Goal: Check status: Check status

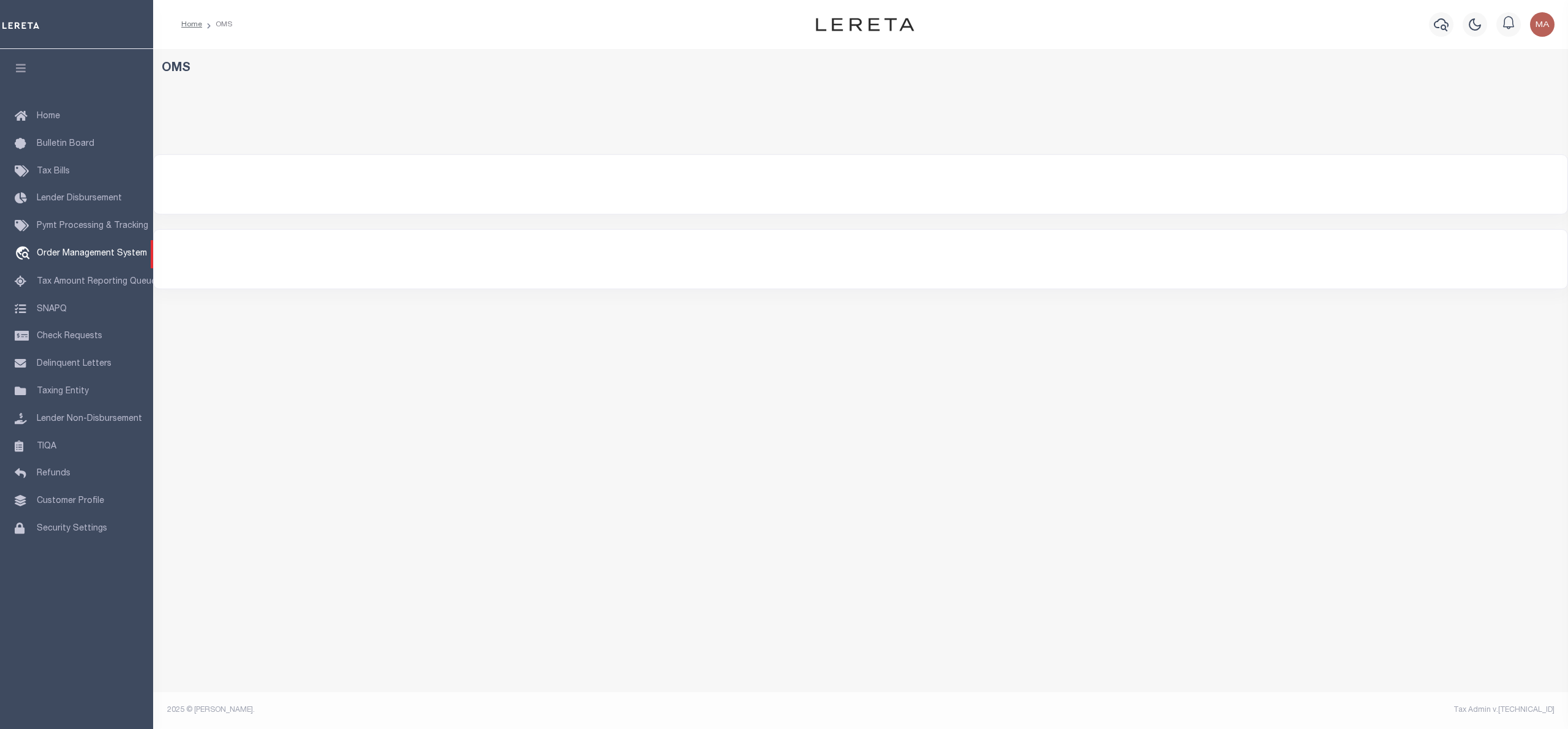
select select "200"
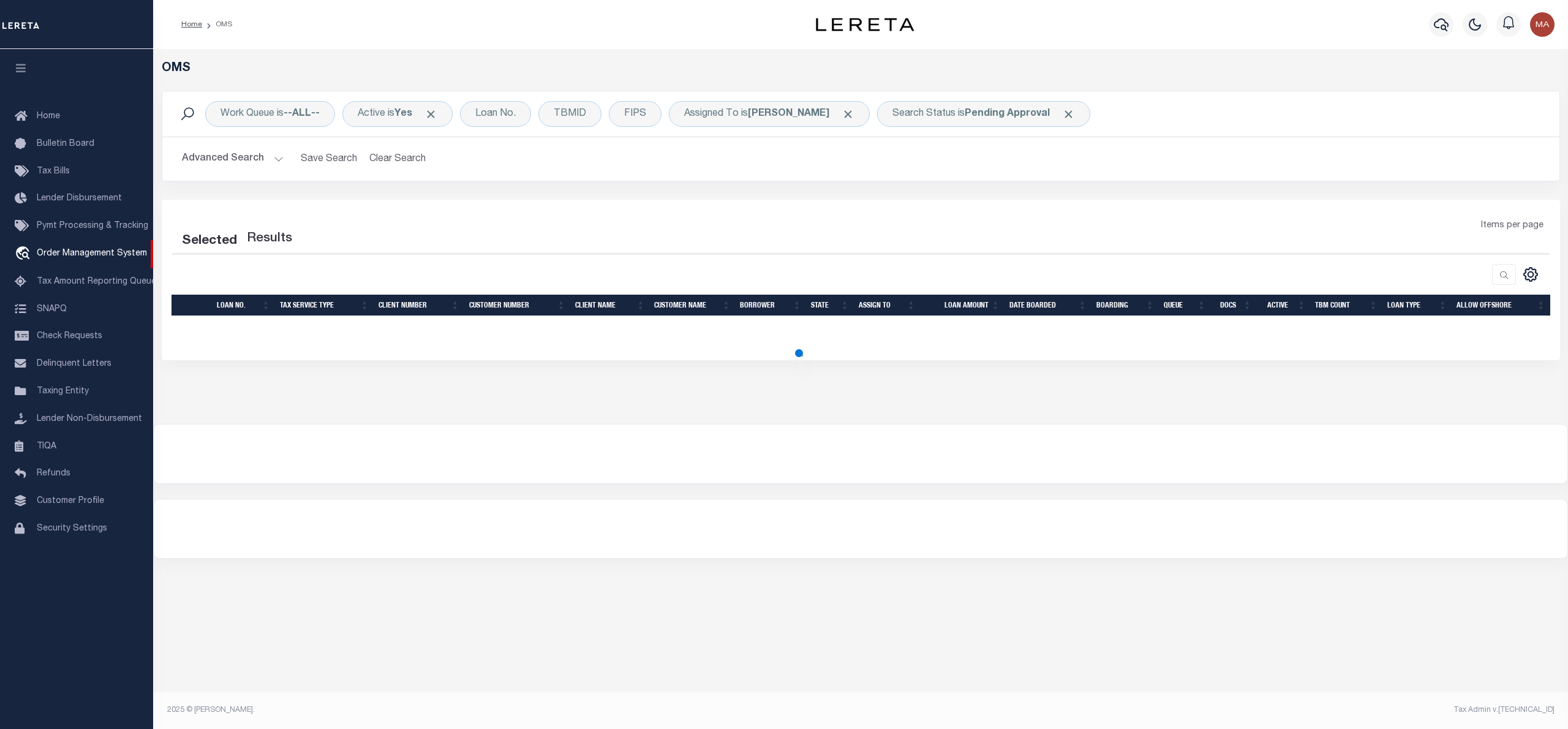
select select "200"
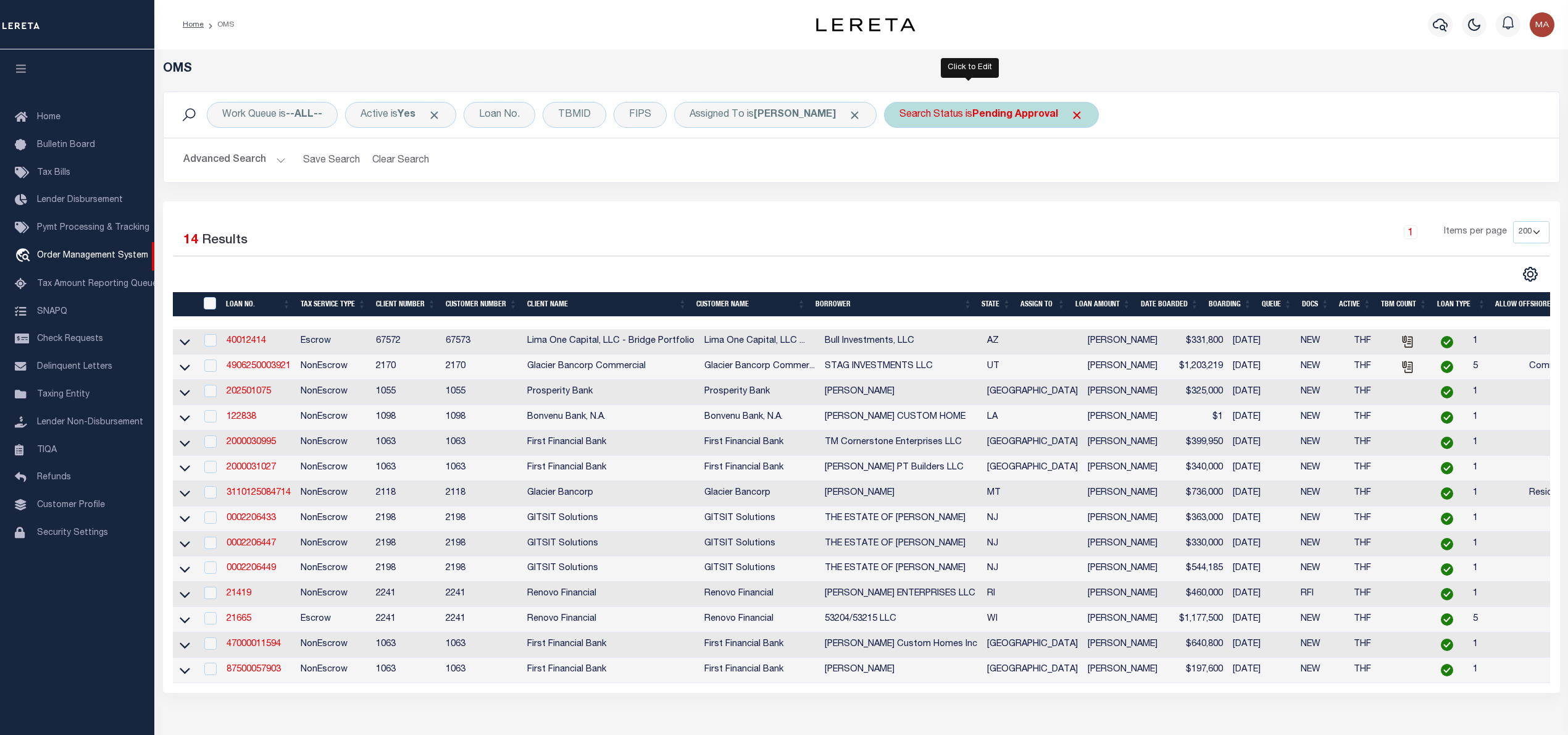
click at [973, 117] on b "Pending Approval" at bounding box center [1015, 115] width 85 height 10
click at [1003, 187] on select "Automated Search Bad Parcel Complete Duplicate Parcel High Dollar Reporting In …" at bounding box center [990, 176] width 182 height 24
select select "IP"
click at [900, 164] on select "Automated Search Bad Parcel Complete Duplicate Parcel High Dollar Reporting In …" at bounding box center [990, 176] width 182 height 24
click at [1045, 198] on input "Apply" at bounding box center [1063, 201] width 36 height 21
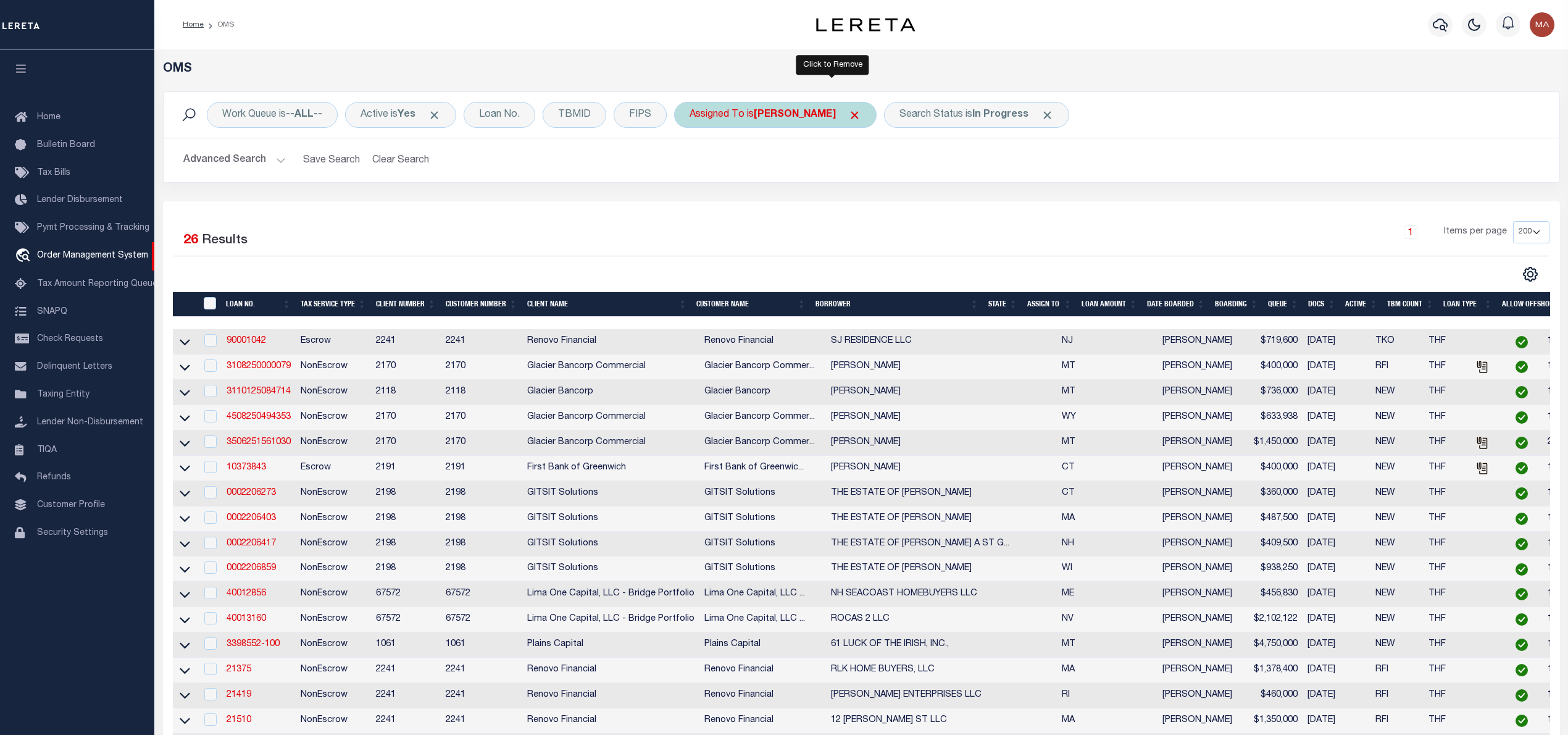
click at [849, 115] on span "Click to Remove" at bounding box center [855, 115] width 13 height 13
click at [746, 111] on div "Assigned To" at bounding box center [716, 115] width 85 height 26
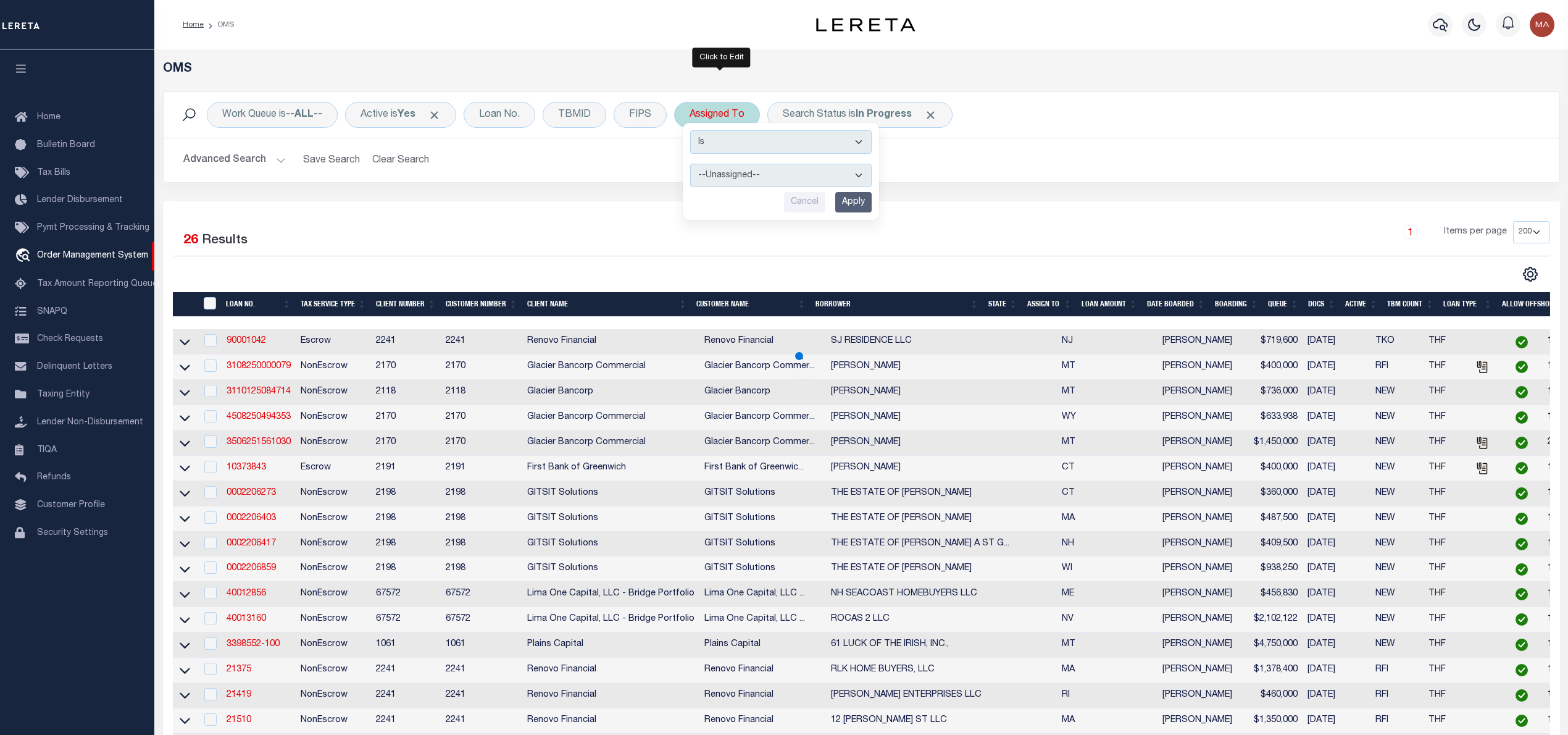
select select "[PERSON_NAME]"
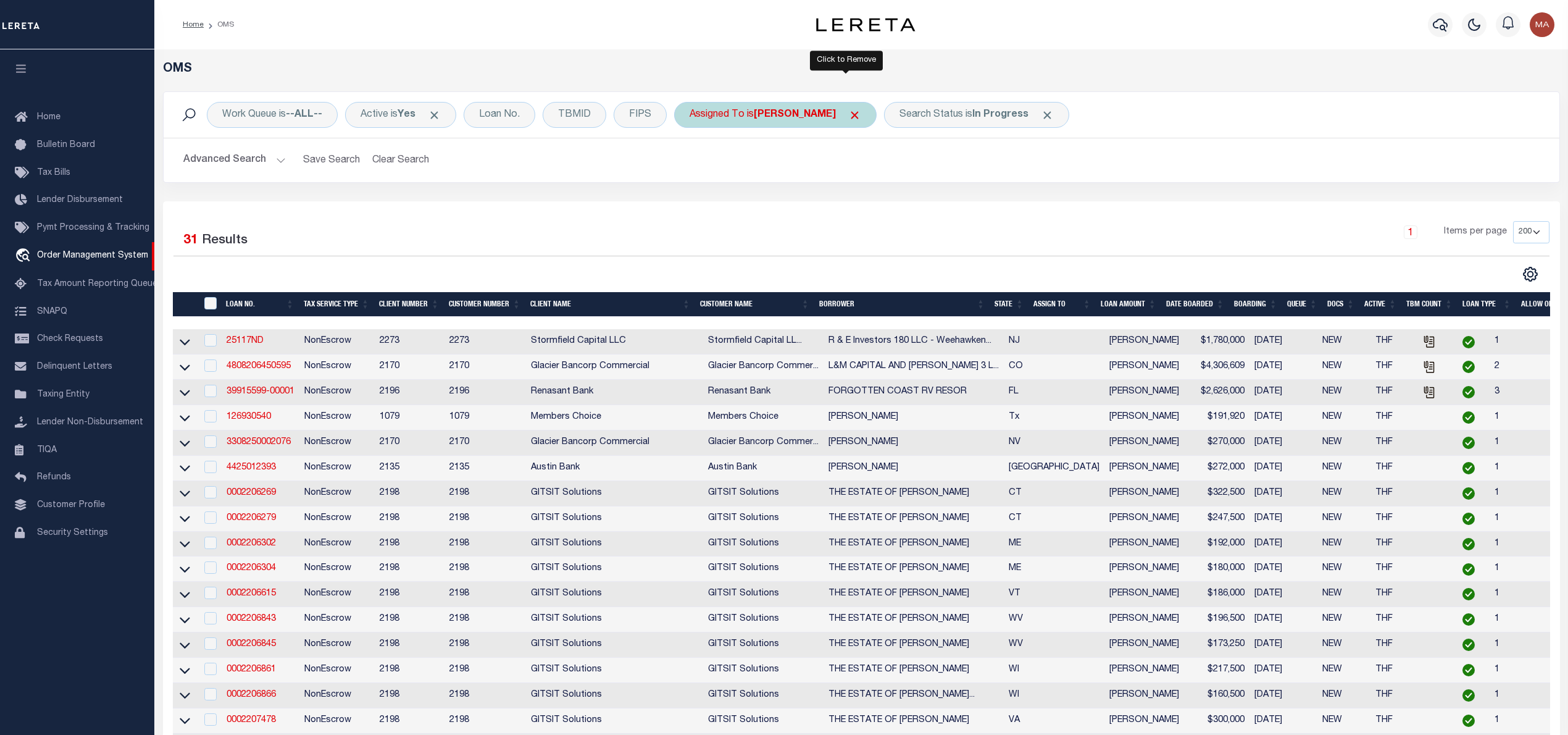
click at [849, 117] on span "Click to Remove" at bounding box center [855, 115] width 13 height 13
click at [747, 117] on div "Assigned To" at bounding box center [716, 115] width 85 height 26
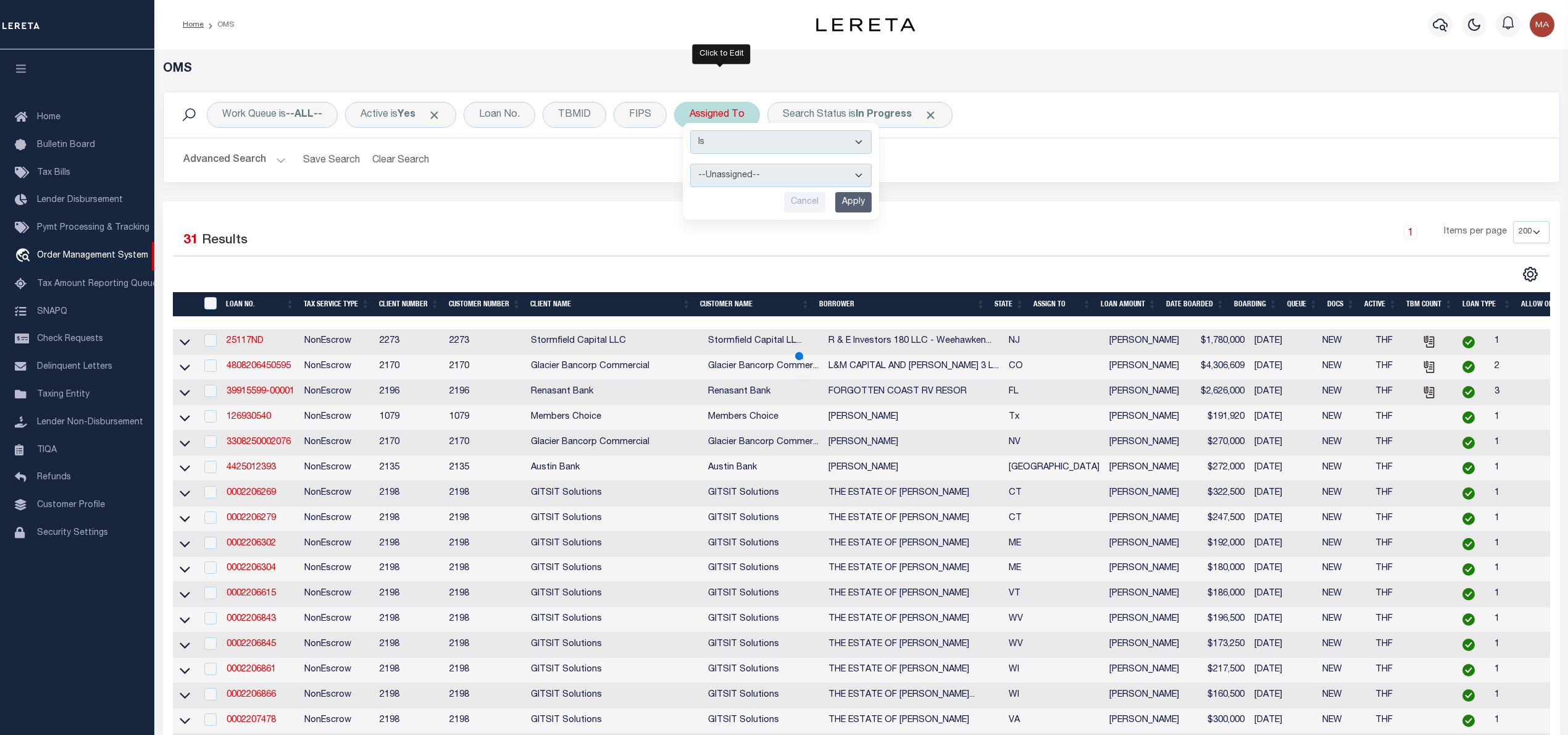
select select "[PERSON_NAME]"
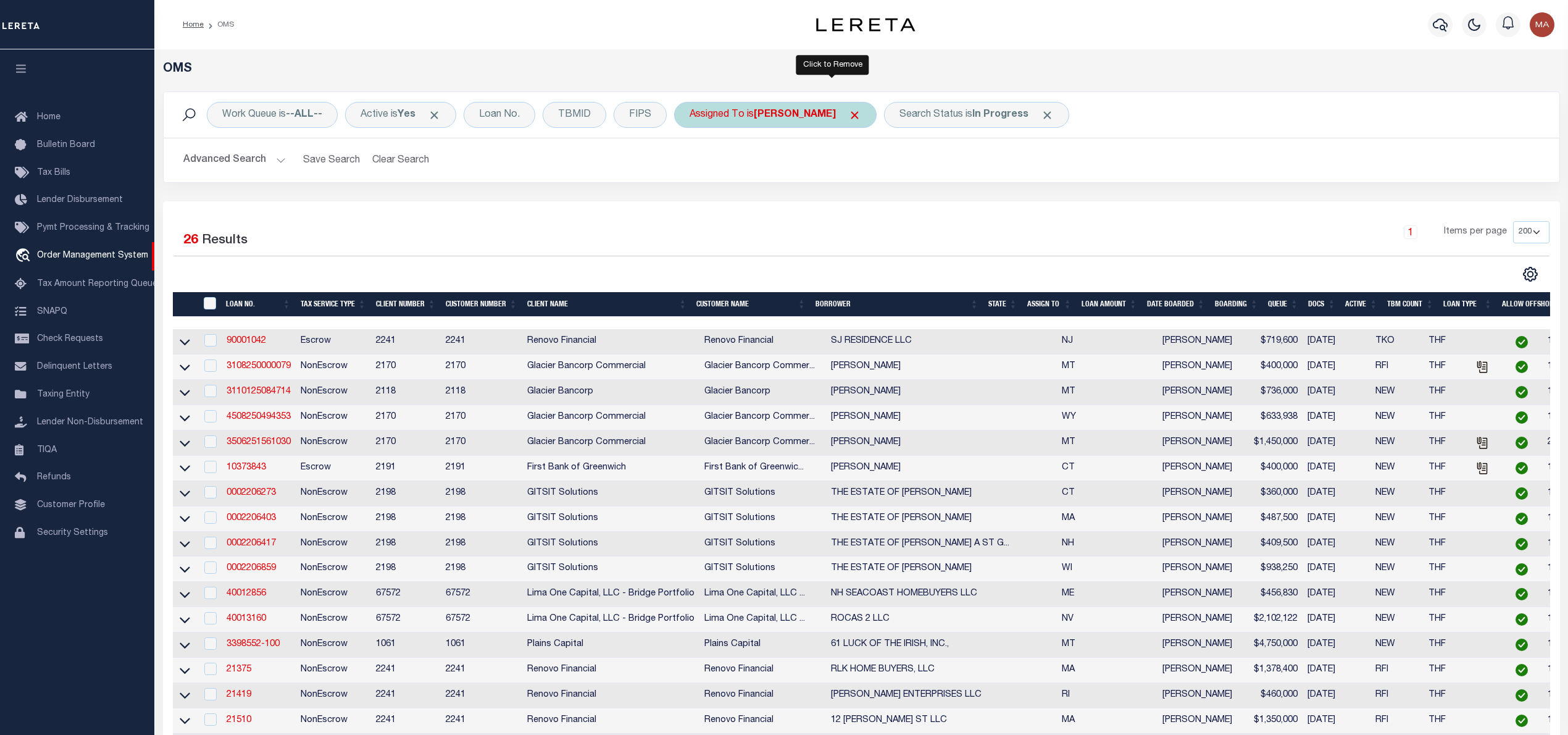
click at [849, 112] on span "Click to Remove" at bounding box center [855, 115] width 13 height 13
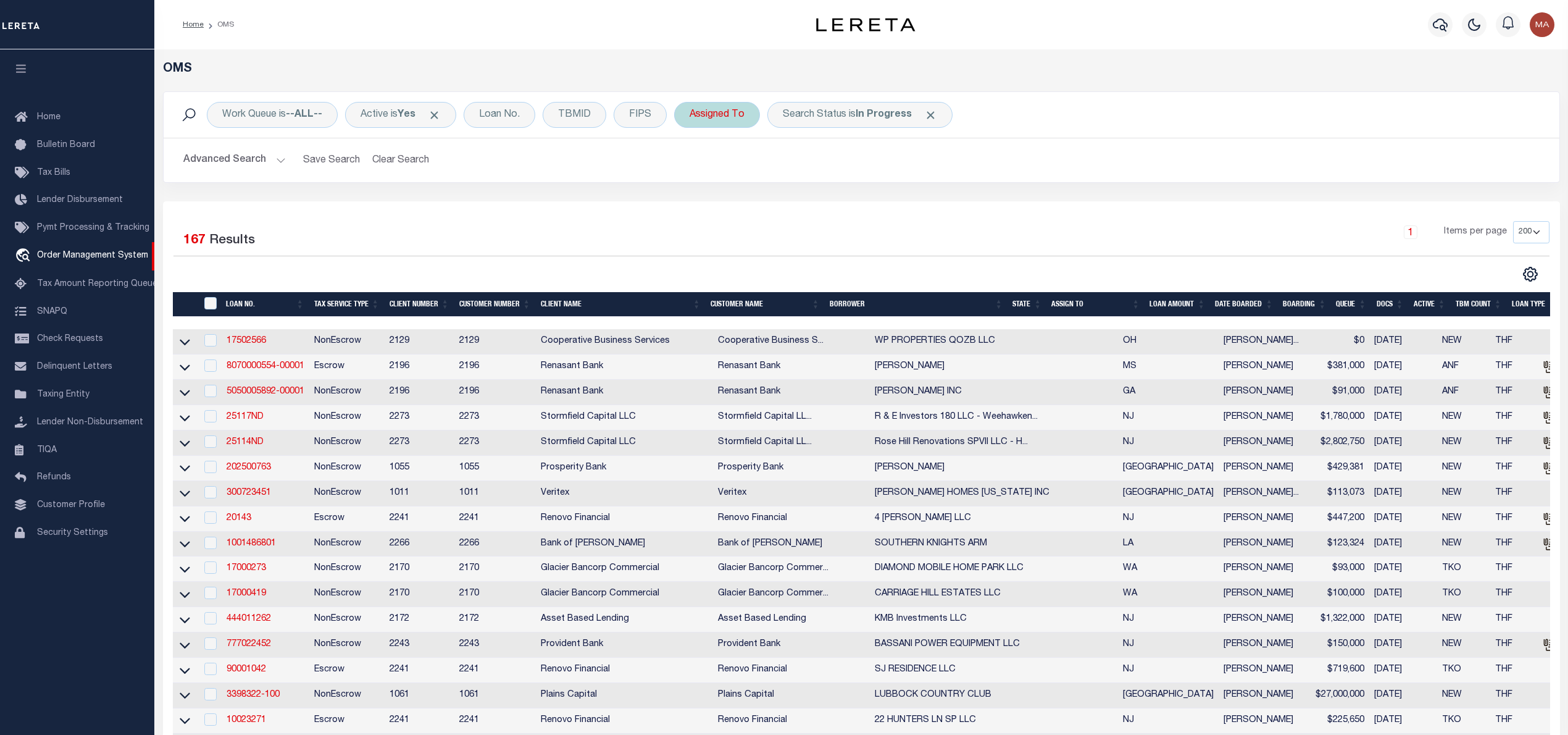
click at [732, 121] on div "Assigned To" at bounding box center [716, 115] width 85 height 26
select select "[PERSON_NAME]"
